Goal: Transaction & Acquisition: Download file/media

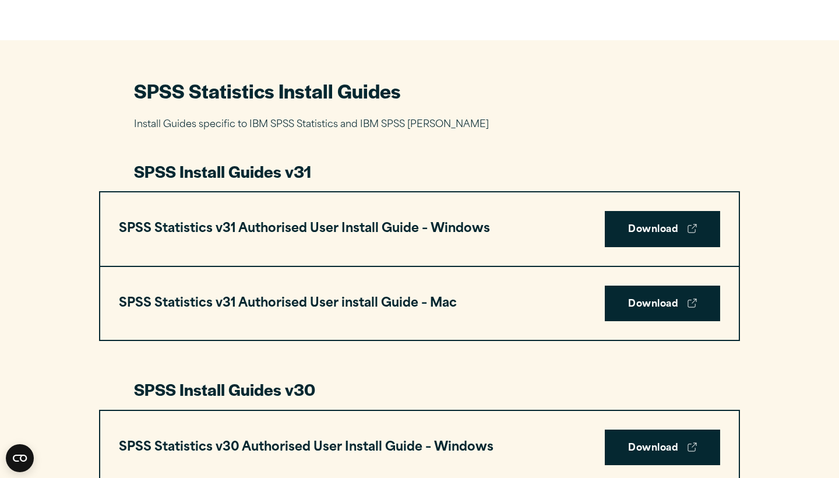
scroll to position [493, 0]
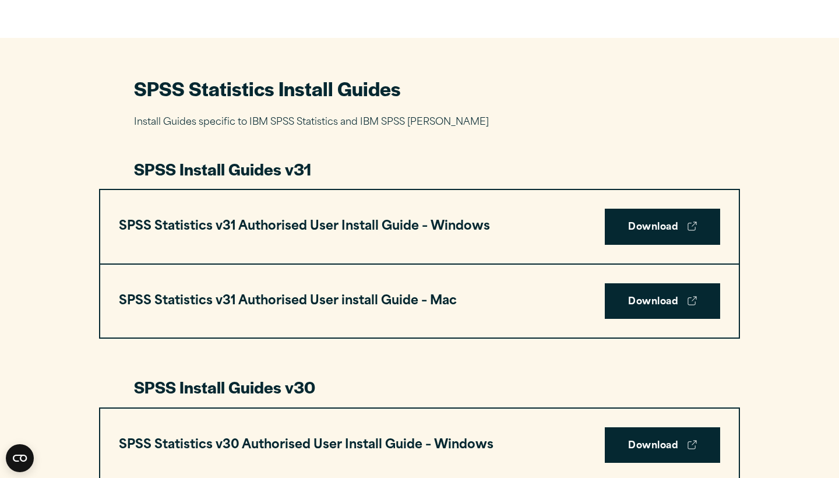
click at [344, 199] on div "SPSS Statistics v31 Authorised User Install Guide – Windows Download" at bounding box center [419, 226] width 639 height 73
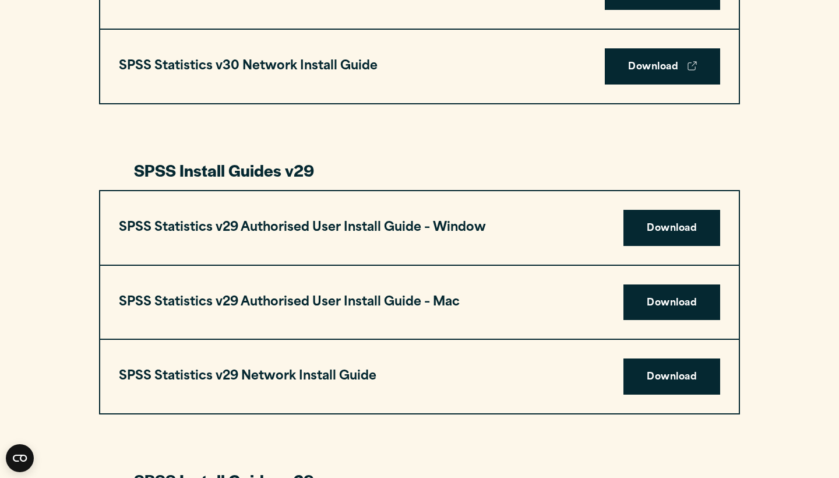
scroll to position [1021, 0]
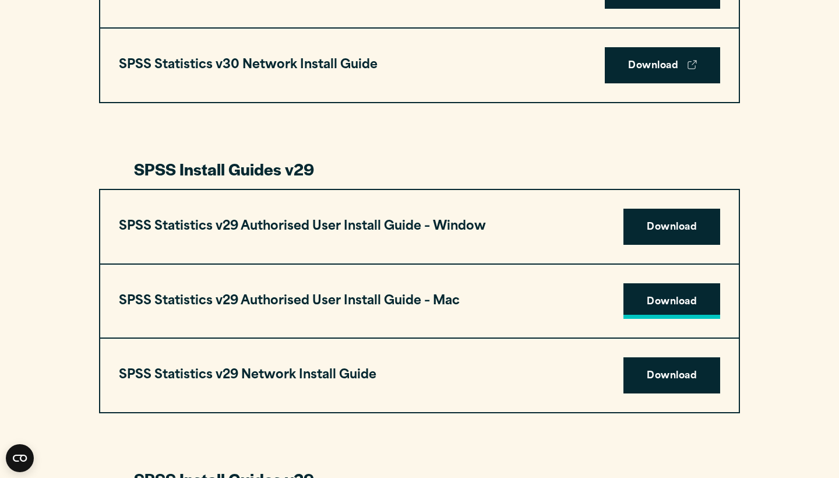
click at [635, 301] on link "Download" at bounding box center [671, 301] width 97 height 36
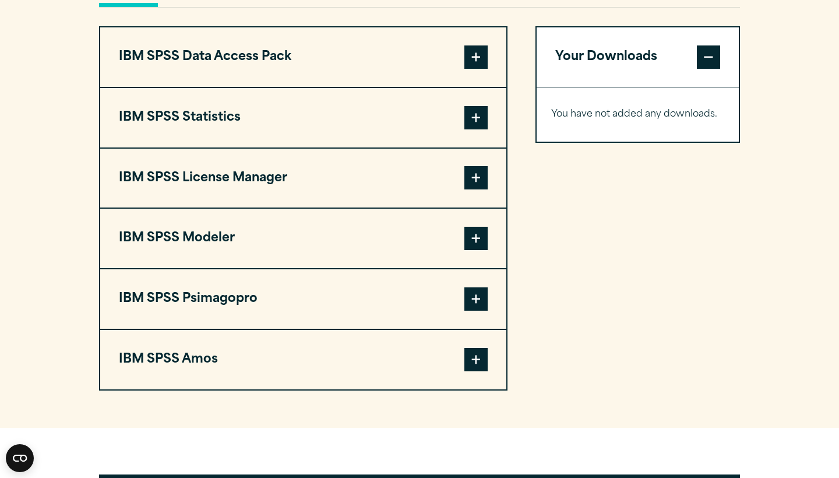
scroll to position [918, 0]
click at [476, 114] on span at bounding box center [475, 117] width 23 height 23
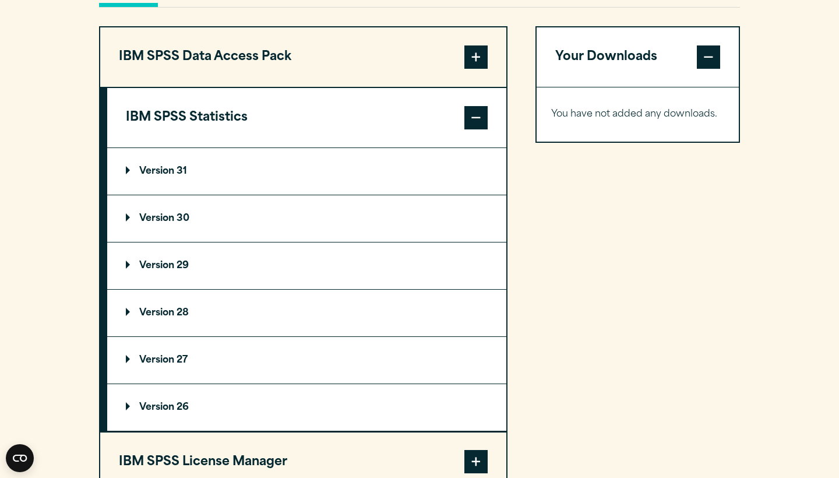
click at [160, 261] on p "Version 29" at bounding box center [157, 265] width 63 height 9
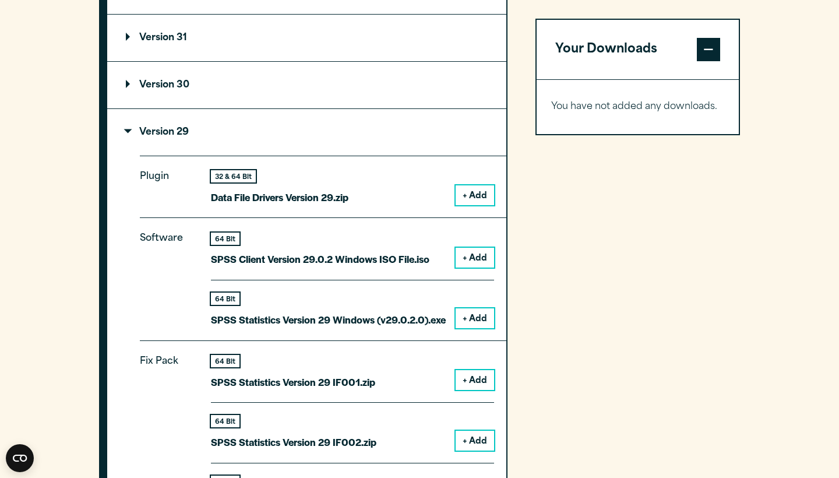
scroll to position [1034, 0]
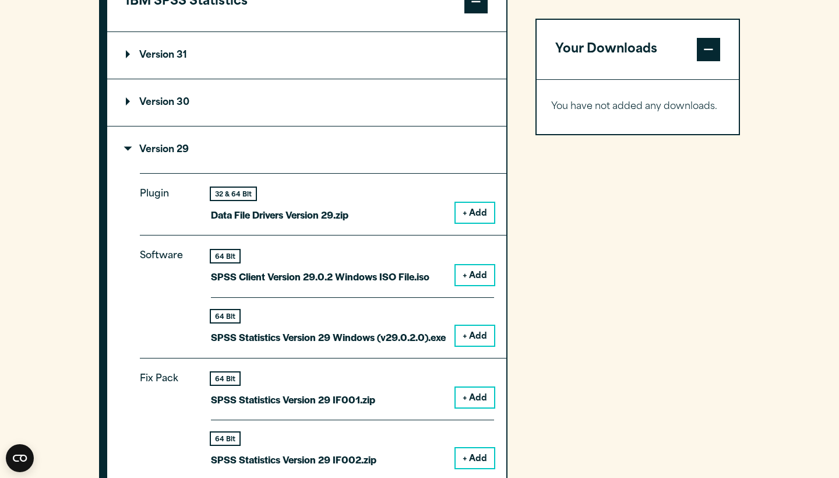
click at [313, 258] on div "64 Bit" at bounding box center [320, 256] width 218 height 12
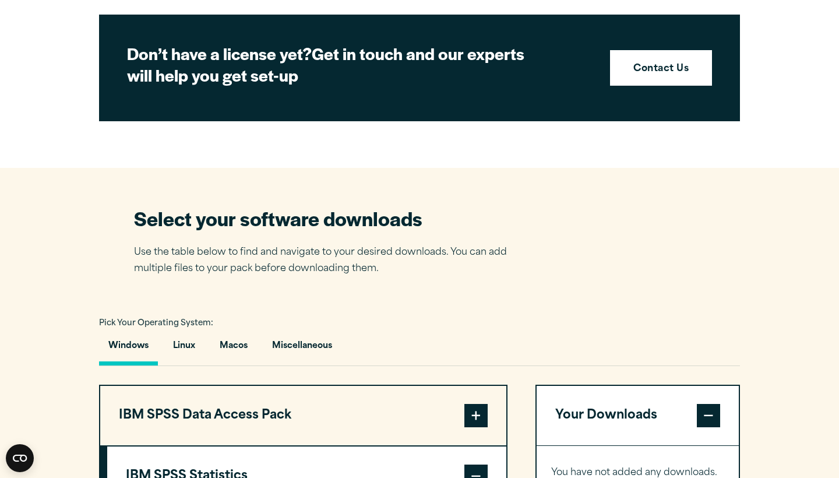
scroll to position [556, 0]
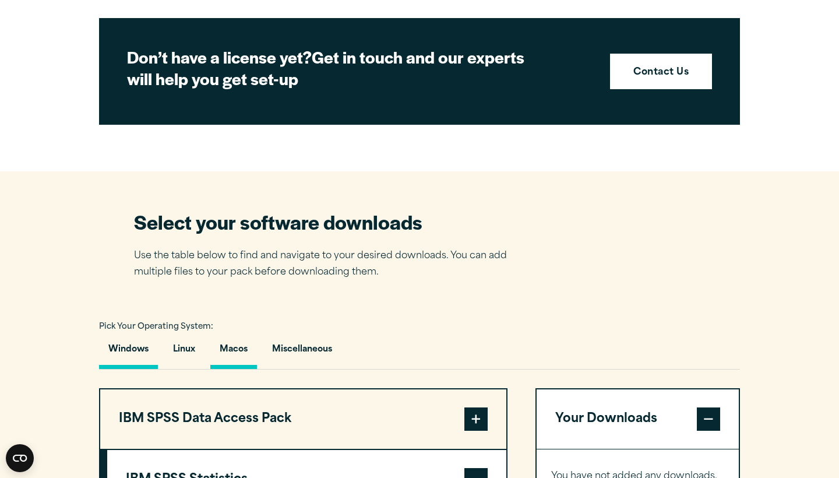
click at [230, 345] on button "Macos" at bounding box center [233, 352] width 47 height 33
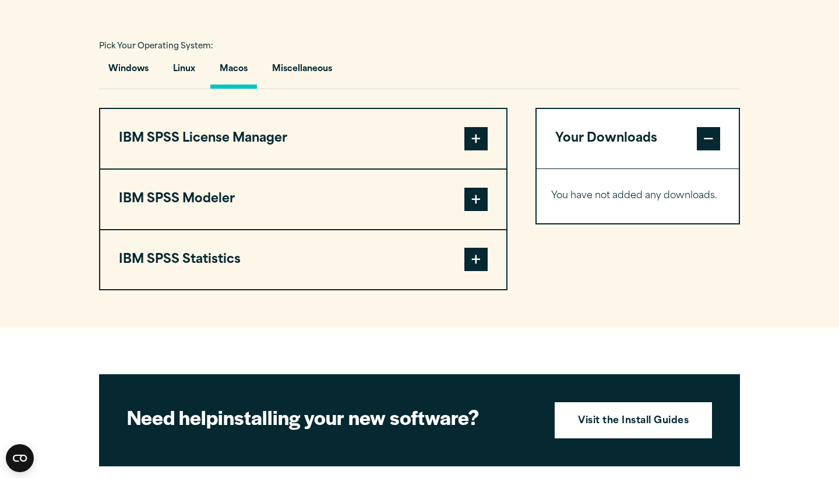
scroll to position [839, 0]
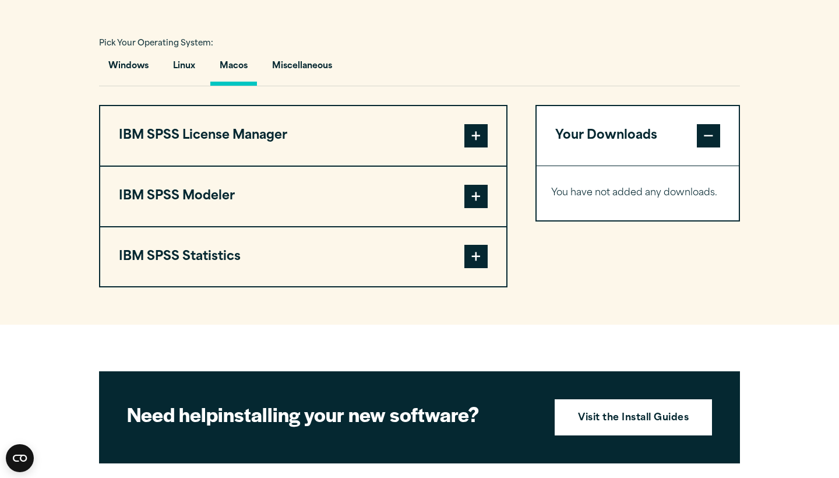
click at [489, 256] on button "IBM SPSS Statistics" at bounding box center [303, 256] width 406 height 59
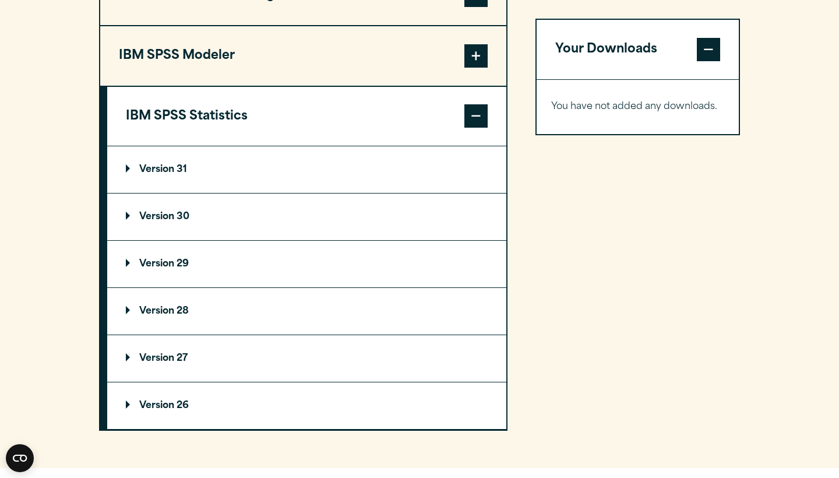
scroll to position [980, 0]
click at [129, 259] on p "Version 29" at bounding box center [157, 263] width 63 height 9
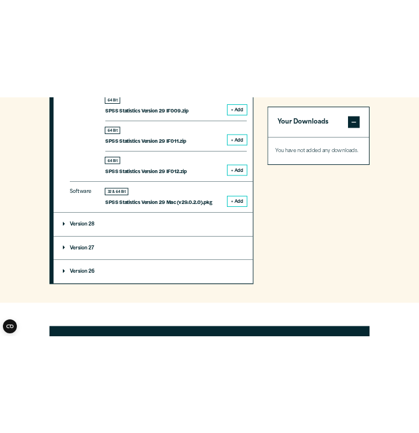
scroll to position [1644, 0]
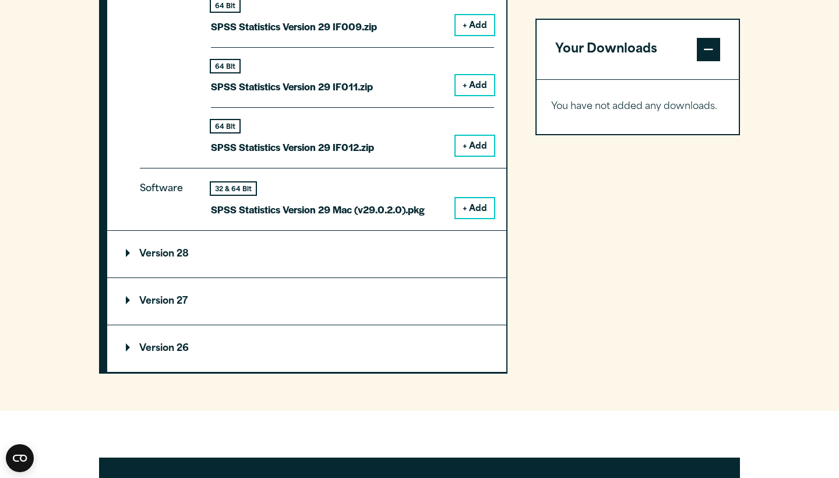
click at [461, 209] on button "+ Add" at bounding box center [475, 208] width 38 height 20
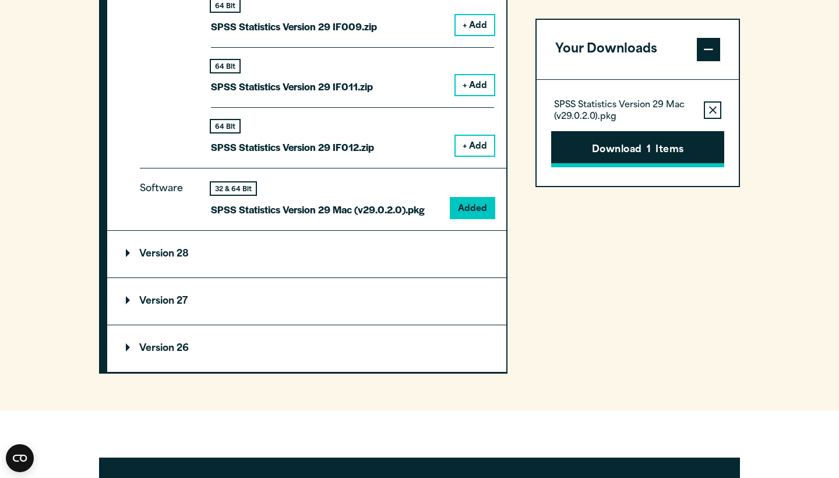
click at [619, 146] on button "Download 1 Items" at bounding box center [637, 149] width 173 height 36
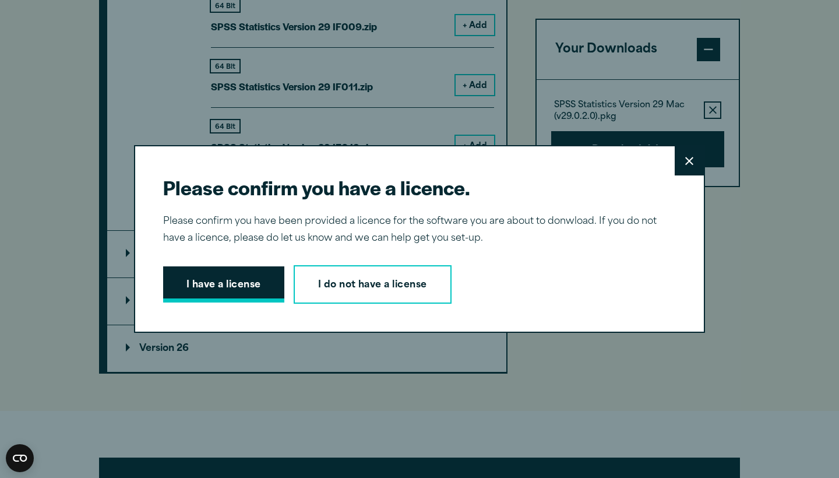
click at [240, 291] on button "I have a license" at bounding box center [223, 284] width 121 height 36
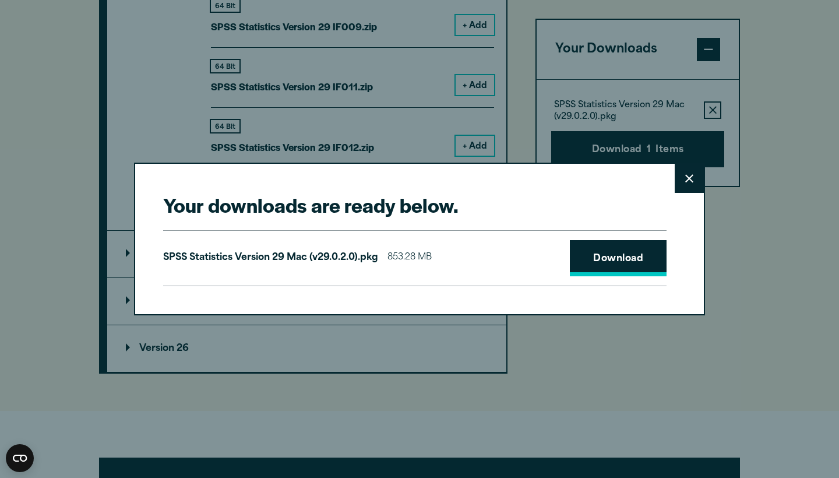
click at [623, 250] on link "Download" at bounding box center [618, 258] width 97 height 36
